Goal: Task Accomplishment & Management: Manage account settings

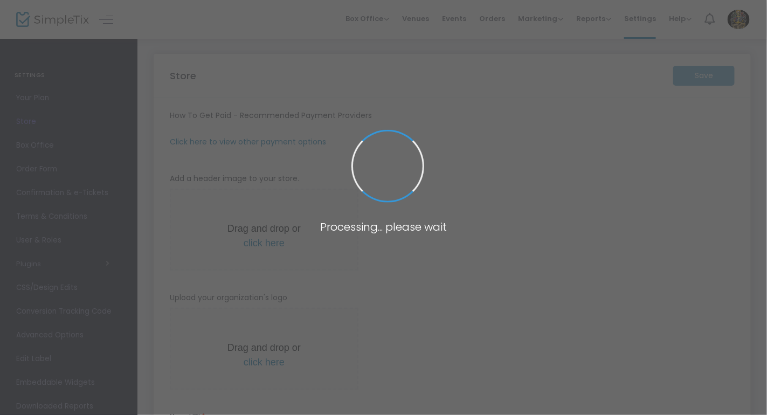
type input "[URL]"
type input "7.0000 %"
radio input "true"
type input "Treasure coast Card Show"
type input "6076249557"
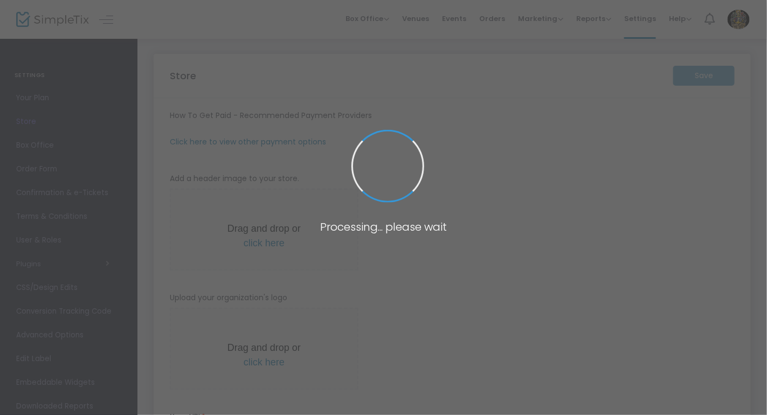
type input "(UTC-05:00) Eastern Time ([GEOGRAPHIC_DATA] & [GEOGRAPHIC_DATA])"
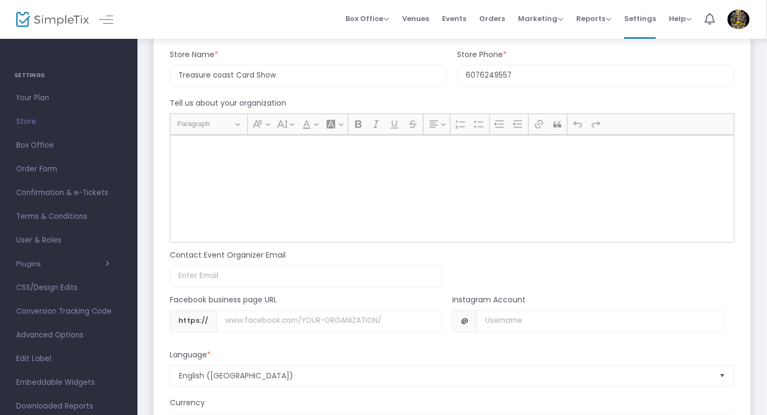
scroll to position [808, 0]
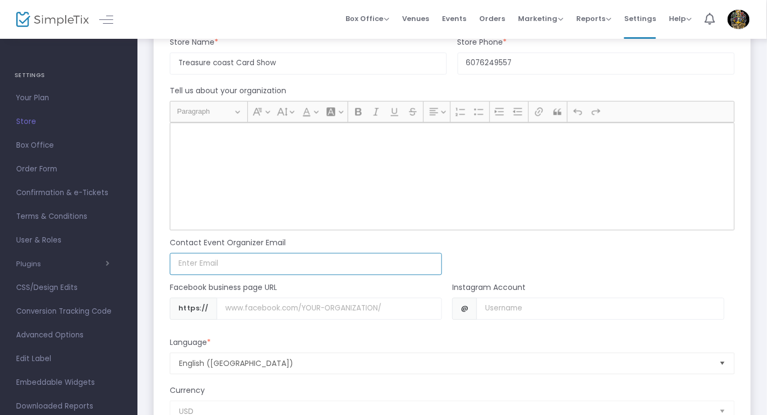
click at [300, 260] on input at bounding box center [306, 264] width 272 height 22
type input "[EMAIL_ADDRESS][DOMAIN_NAME]"
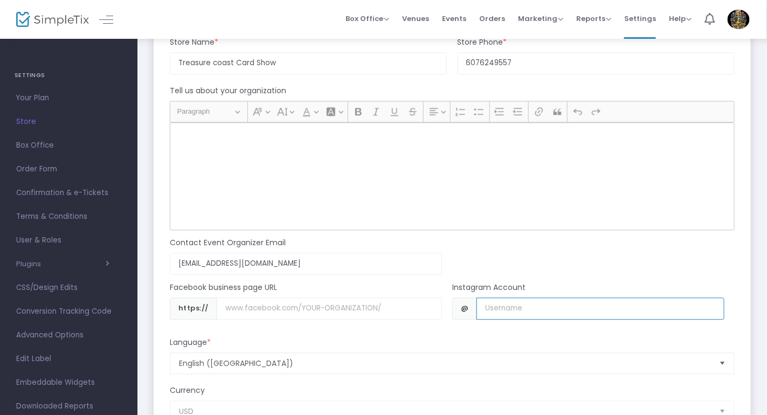
click at [489, 305] on input "Username" at bounding box center [599, 309] width 247 height 22
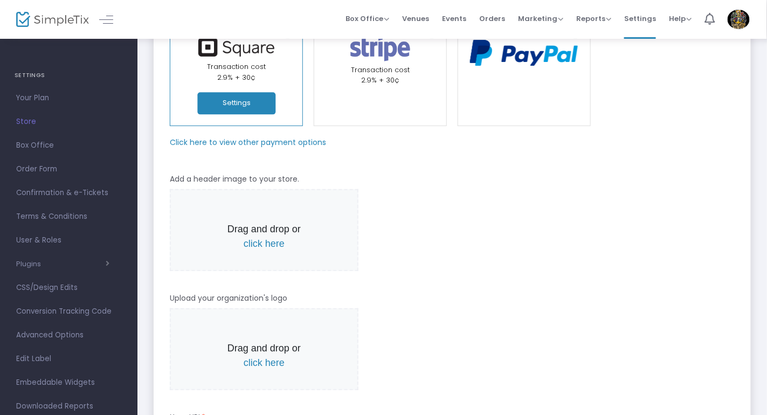
scroll to position [0, 0]
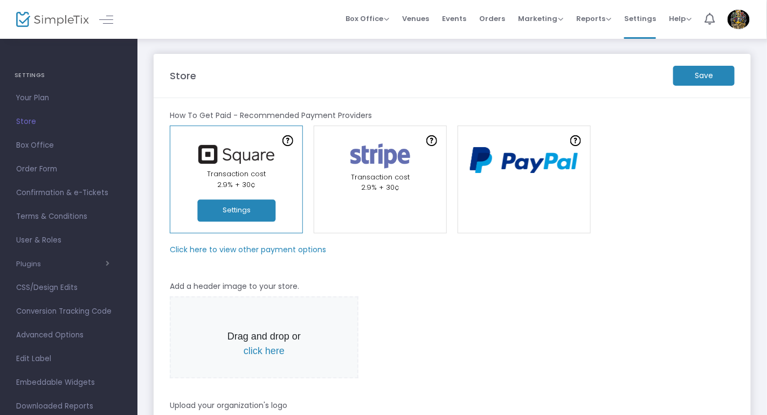
click at [385, 167] on img at bounding box center [380, 156] width 73 height 30
click at [377, 192] on link "Transaction cost 2.9% + 30¢" at bounding box center [380, 180] width 133 height 108
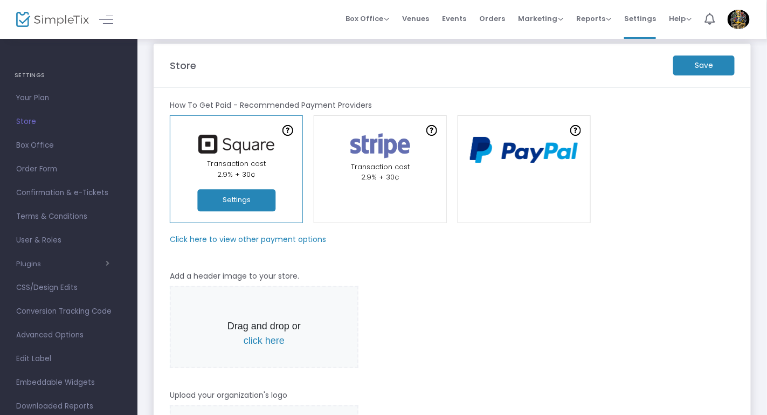
scroll to position [107, 0]
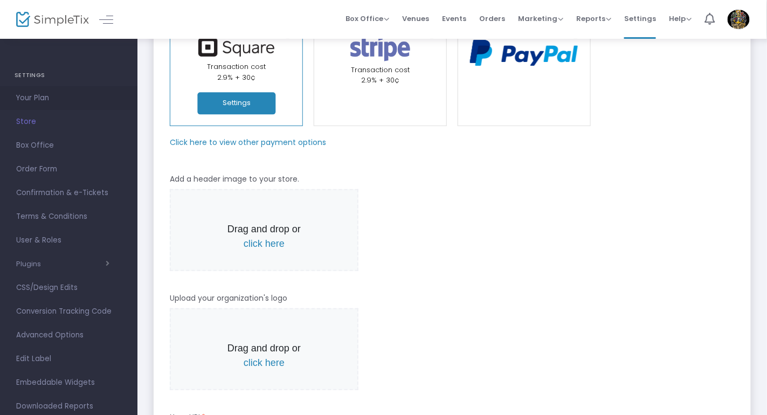
click at [40, 91] on span "Your Plan" at bounding box center [68, 98] width 105 height 14
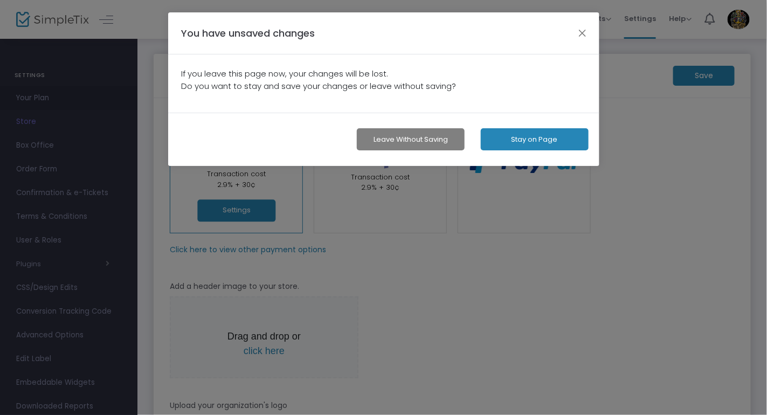
scroll to position [0, 0]
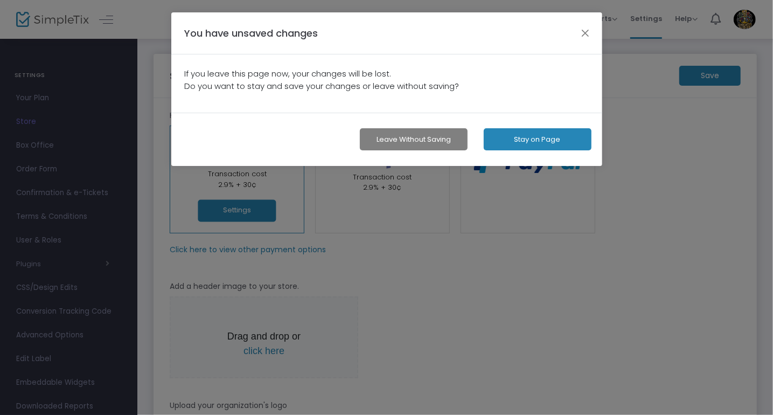
click at [396, 142] on button "Leave without Saving" at bounding box center [414, 139] width 108 height 22
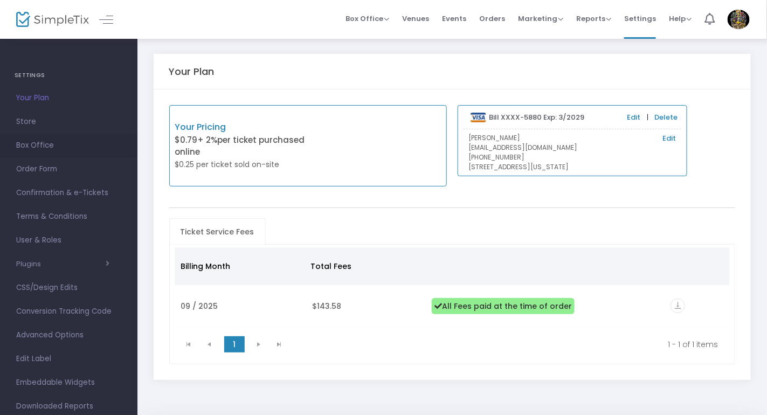
click at [22, 147] on span "Box Office" at bounding box center [68, 146] width 105 height 14
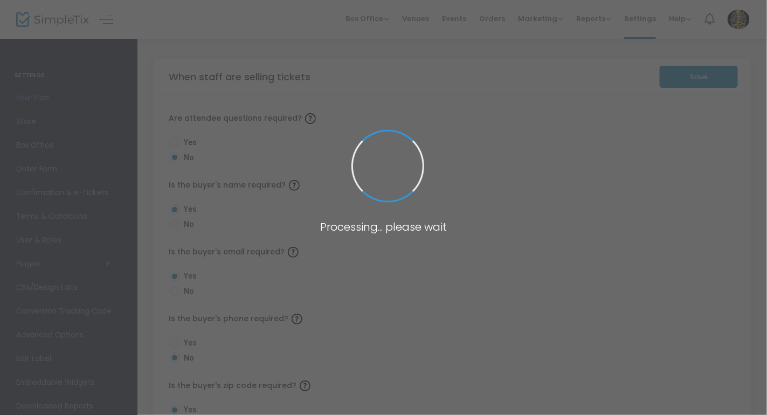
radio input "false"
radio input "true"
radio input "false"
radio input "true"
radio input "false"
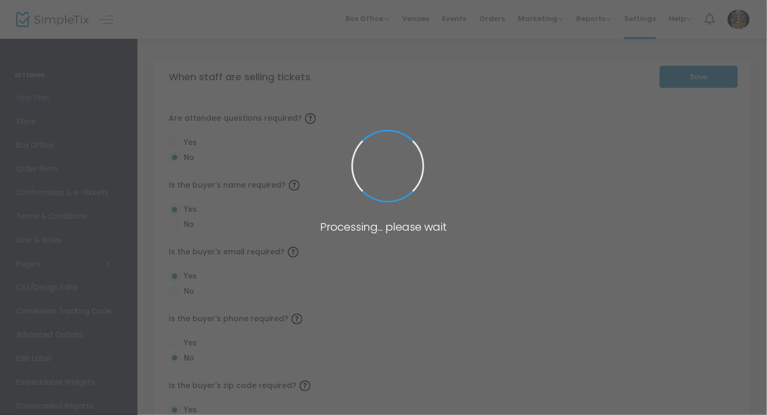
radio input "true"
radio input "false"
radio input "true"
radio input "false"
radio input "true"
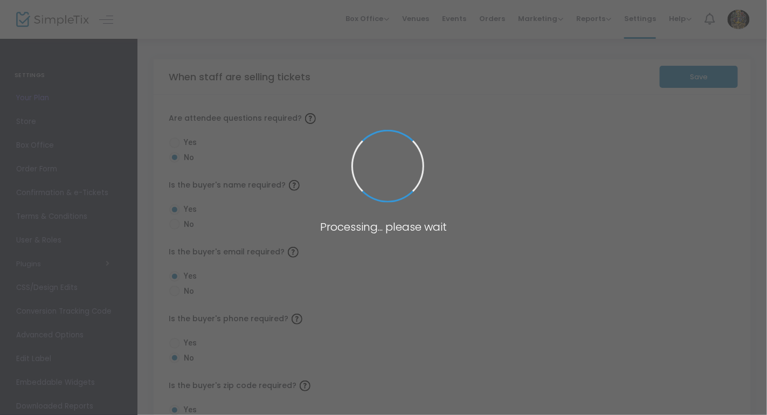
radio input "true"
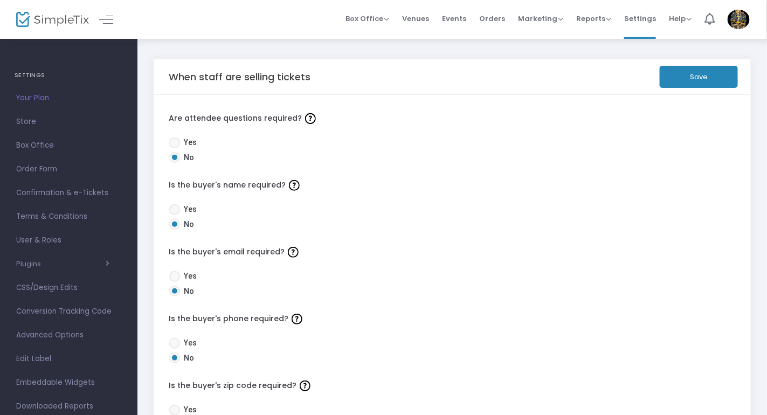
click at [172, 207] on span at bounding box center [174, 209] width 11 height 11
click at [174, 215] on input "Yes" at bounding box center [174, 215] width 1 height 1
radio input "true"
click at [176, 225] on span at bounding box center [174, 224] width 11 height 11
click at [175, 230] on input "No" at bounding box center [174, 230] width 1 height 1
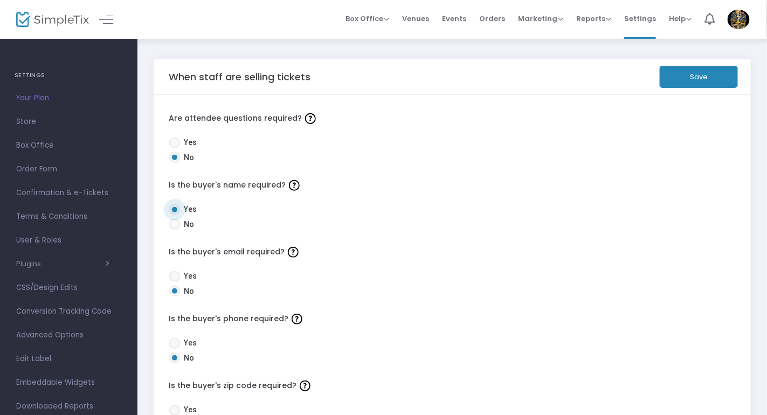
radio input "true"
